Goal: Transaction & Acquisition: Purchase product/service

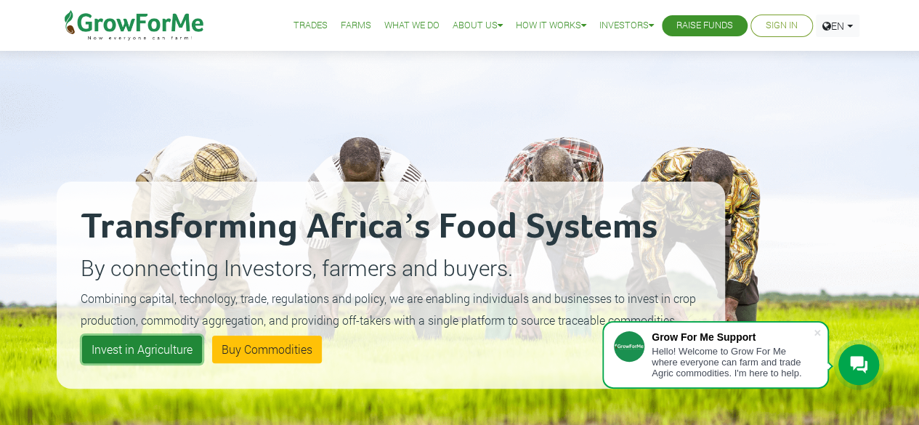
click at [119, 349] on link "Invest in Agriculture" at bounding box center [142, 349] width 120 height 28
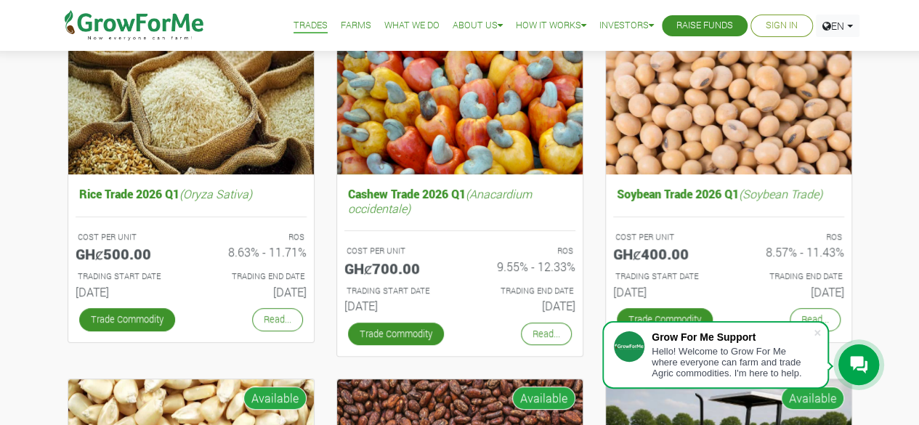
scroll to position [231, 0]
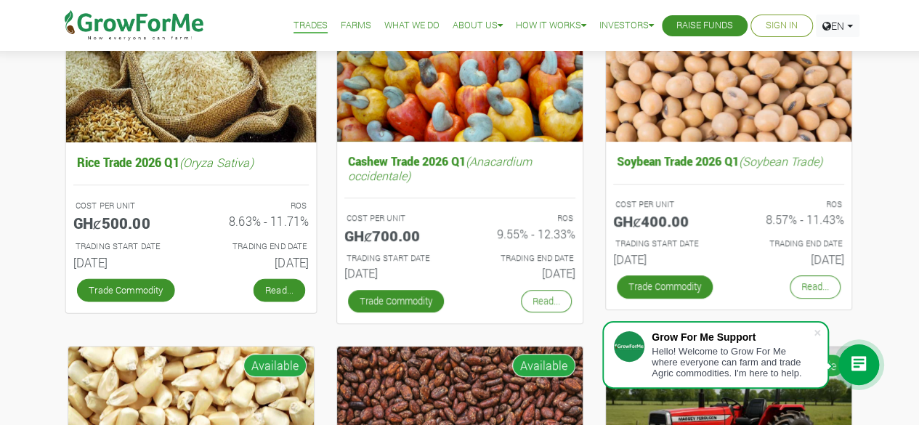
click at [283, 285] on link "Read..." at bounding box center [279, 289] width 52 height 23
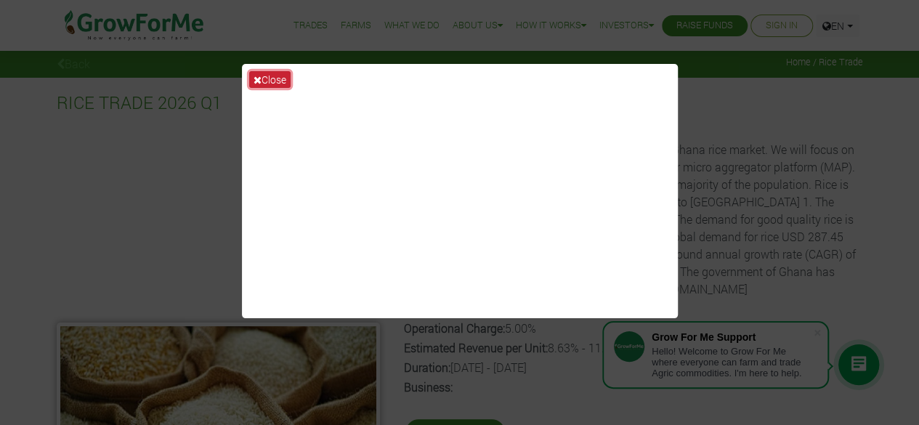
click at [278, 76] on button "Close" at bounding box center [269, 79] width 41 height 17
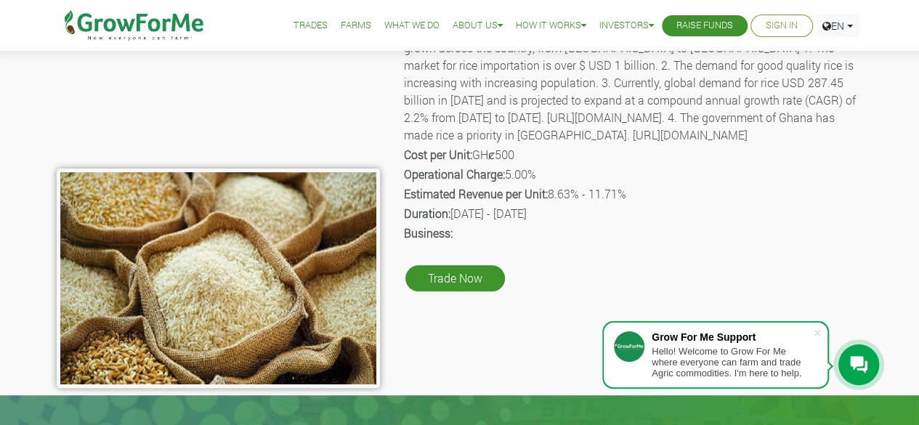
scroll to position [150, 0]
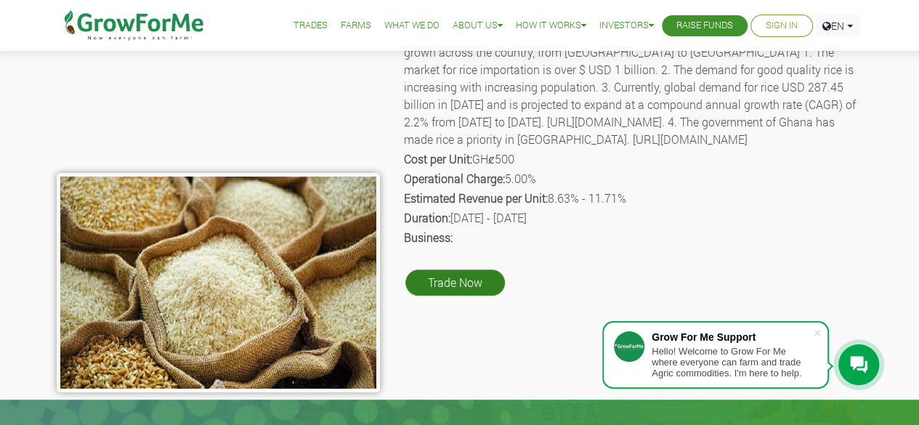
click at [467, 296] on link "Trade Now" at bounding box center [454, 282] width 99 height 26
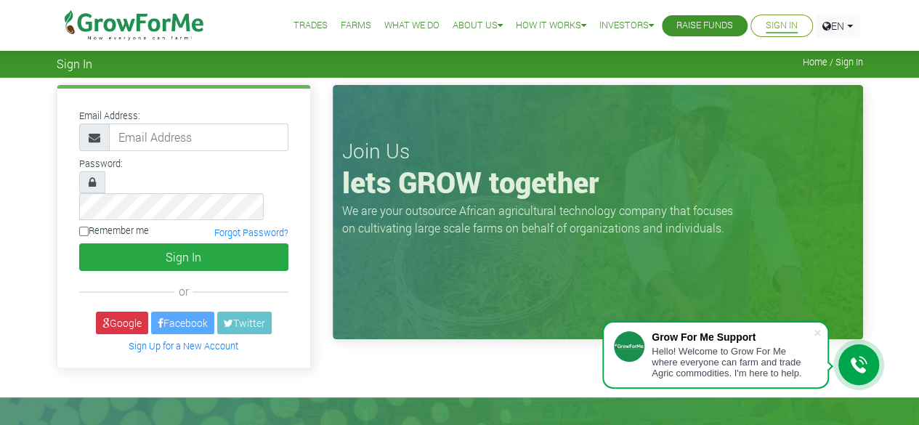
click at [353, 23] on link "Farms" at bounding box center [356, 25] width 30 height 15
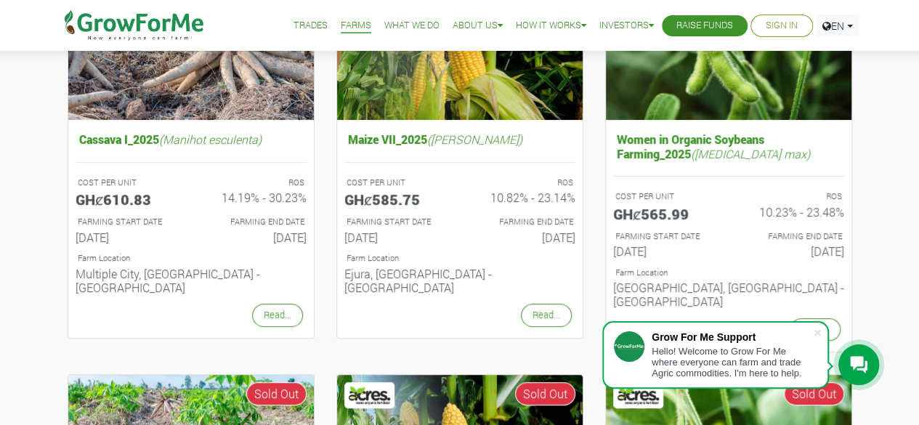
scroll to position [256, 0]
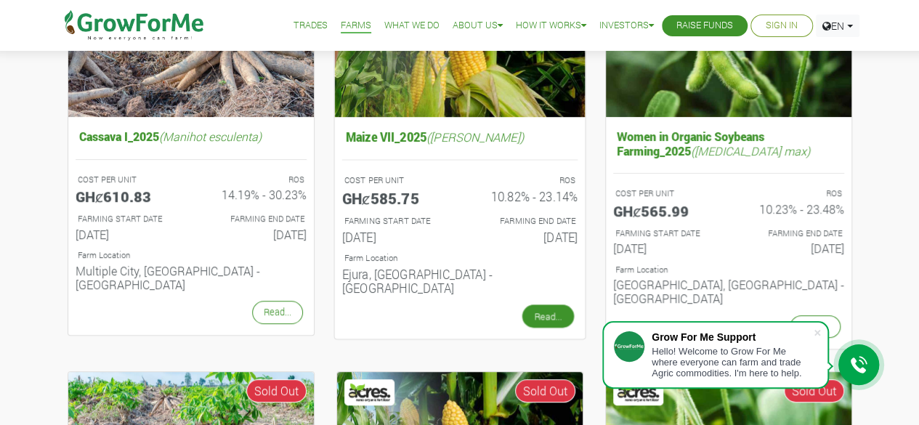
click at [547, 304] on link "Read..." at bounding box center [547, 315] width 52 height 23
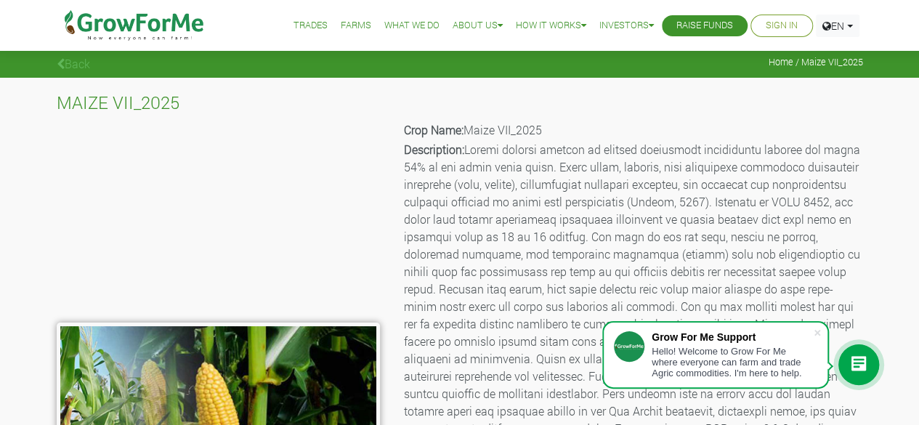
click at [346, 24] on link "Farms" at bounding box center [356, 25] width 30 height 15
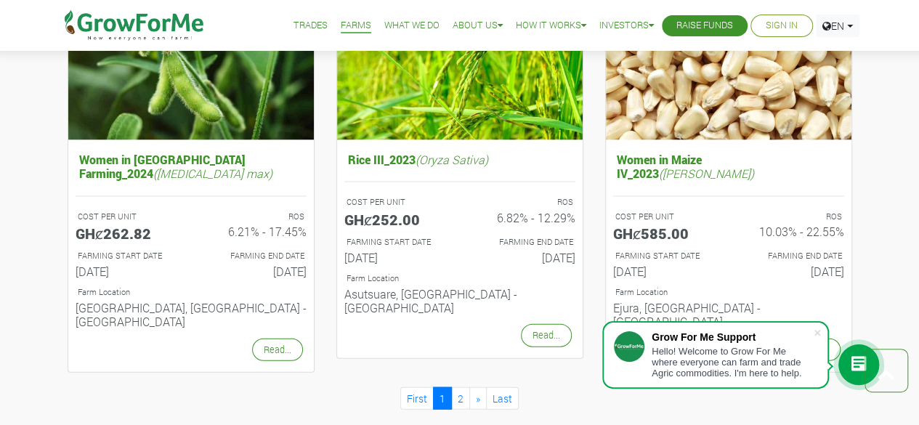
scroll to position [1497, 0]
